Goal: Transaction & Acquisition: Register for event/course

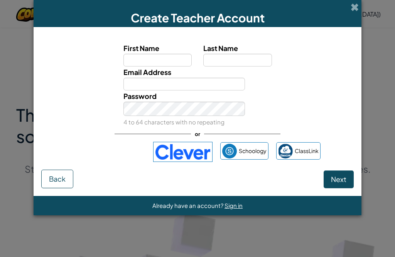
click at [59, 188] on button "Back" at bounding box center [57, 178] width 32 height 19
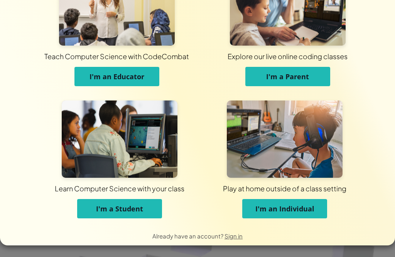
scroll to position [49, 0]
click at [286, 204] on span "I'm an Individual" at bounding box center [285, 208] width 59 height 9
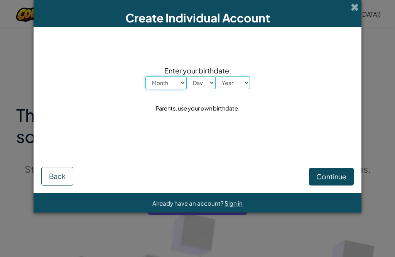
scroll to position [0, 0]
click at [181, 80] on select "Month January February March April May June July August September October Novem…" at bounding box center [166, 82] width 41 height 13
select select "7"
click at [209, 80] on select "Day 1 2 3 4 5 6 7 8 9 10 11 12 13 14 15 16 17 18 19 20 21 22 23 24 25 26 27 28 …" at bounding box center [200, 82] width 29 height 13
select select "17"
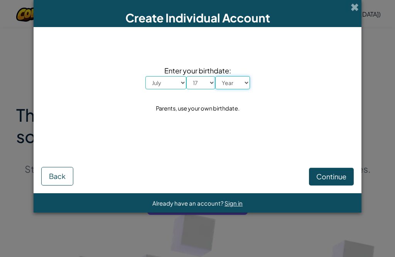
click at [234, 88] on select "Year [DATE] 2024 2023 2022 2021 2020 2019 2018 2017 2016 2015 2014 2013 2012 20…" at bounding box center [232, 82] width 35 height 13
select select "2016"
click at [342, 175] on span "Continue" at bounding box center [331, 176] width 30 height 9
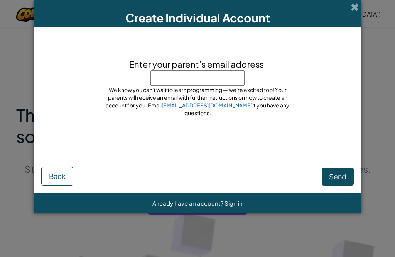
click at [333, 168] on button "Send" at bounding box center [338, 177] width 32 height 18
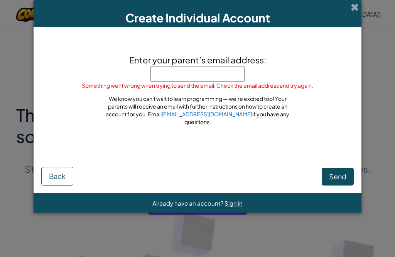
click at [228, 76] on input "Enter your parent’s email address:" at bounding box center [198, 73] width 94 height 15
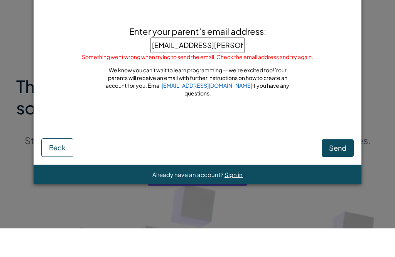
scroll to position [29, 0]
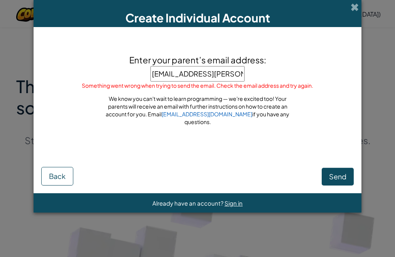
click at [342, 181] on button "Send" at bounding box center [338, 177] width 32 height 18
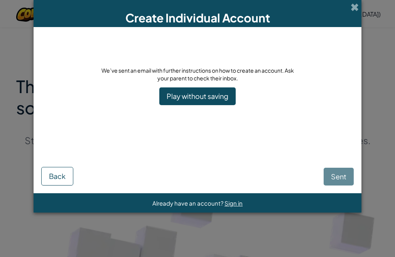
click at [222, 93] on link "Play without saving" at bounding box center [197, 96] width 76 height 18
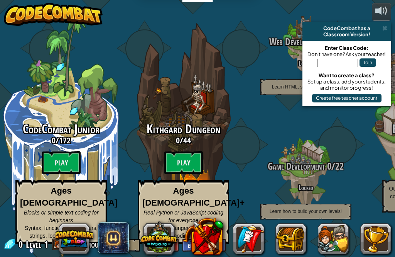
scroll to position [12, 0]
click at [71, 162] on btn "Play" at bounding box center [61, 162] width 39 height 23
